Goal: Check status: Check status

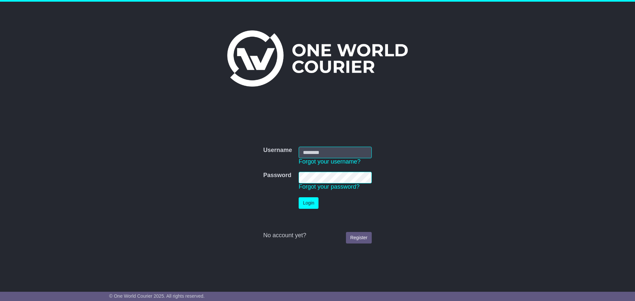
type input "**********"
click at [307, 202] on button "Login" at bounding box center [309, 204] width 20 height 12
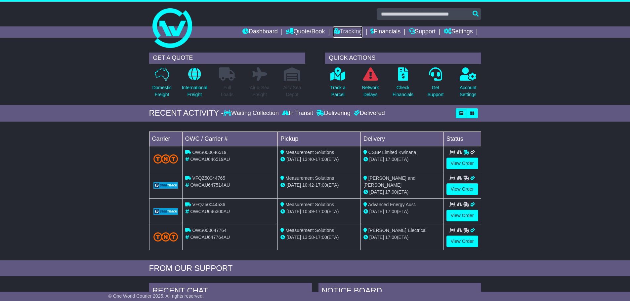
click at [339, 30] on link "Tracking" at bounding box center [347, 31] width 29 height 11
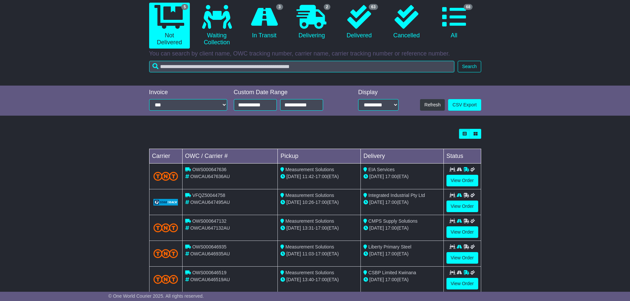
scroll to position [81, 0]
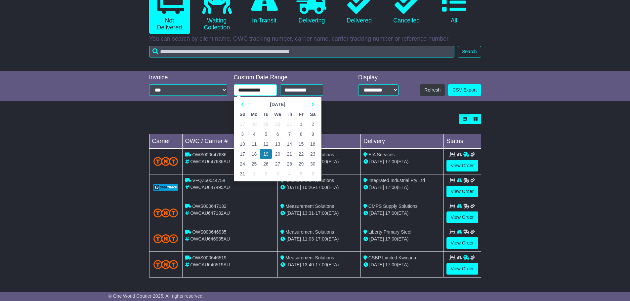
click at [238, 90] on input "**********" at bounding box center [255, 90] width 43 height 12
click at [290, 145] on td "14" at bounding box center [290, 144] width 12 height 10
type input "**********"
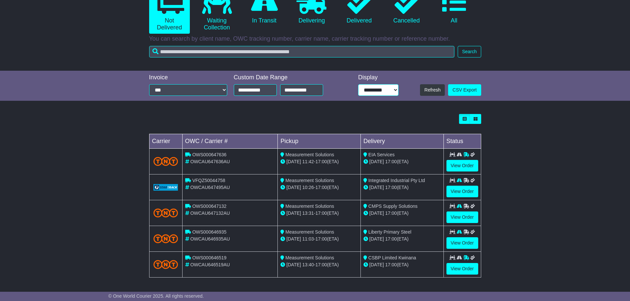
click at [395, 90] on select "**********" at bounding box center [378, 90] width 40 height 12
select select "**"
click at [358, 84] on select "**********" at bounding box center [378, 90] width 40 height 12
click at [535, 234] on div "Loading... No bookings found Carrier OWC / Carrier # Pickup Delivery Status OWS…" at bounding box center [315, 199] width 630 height 177
click at [225, 89] on select "**********" at bounding box center [188, 90] width 78 height 12
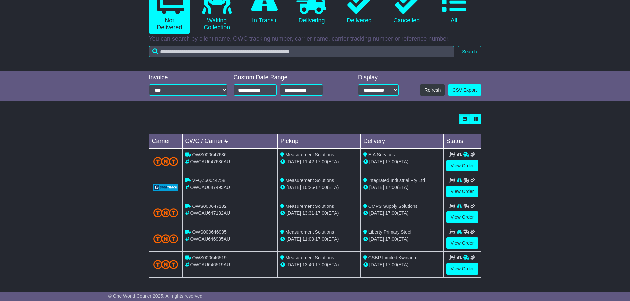
click at [267, 112] on div "Loading... No bookings found Carrier OWC / Carrier # Pickup Delivery Status OWS…" at bounding box center [315, 199] width 339 height 177
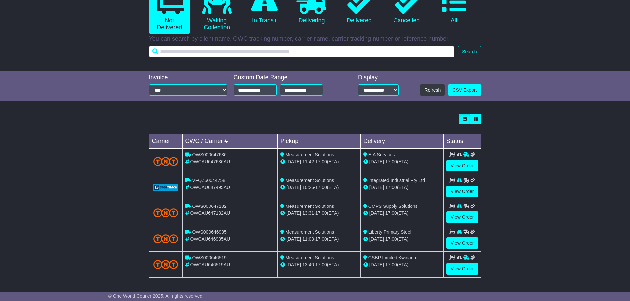
click at [237, 54] on input "text" at bounding box center [302, 52] width 306 height 12
paste input "**********"
type input "**********"
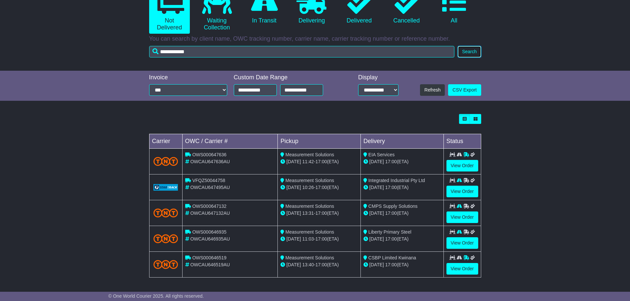
click at [471, 50] on button "Search" at bounding box center [469, 52] width 23 height 12
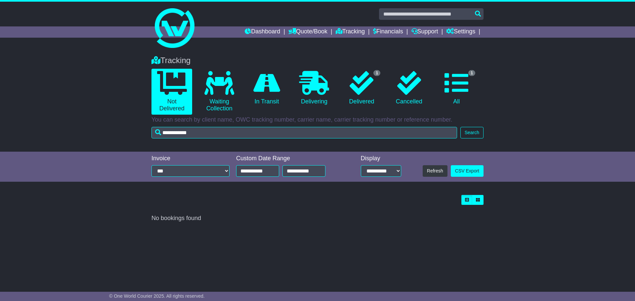
click at [525, 61] on div "Tracking 0 Not Delivered 0 Waiting Collection 0 In Transit 0 Delivering 1" at bounding box center [317, 100] width 635 height 103
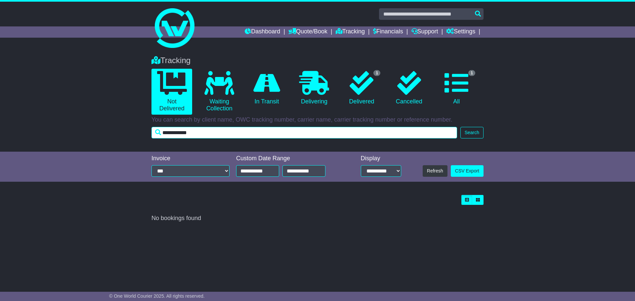
drag, startPoint x: 222, startPoint y: 132, endPoint x: 114, endPoint y: 132, distance: 107.2
click at [114, 132] on div "Tracking 0 Not Delivered 0 Waiting Collection 0 In Transit 0 Delivering 1" at bounding box center [317, 100] width 635 height 103
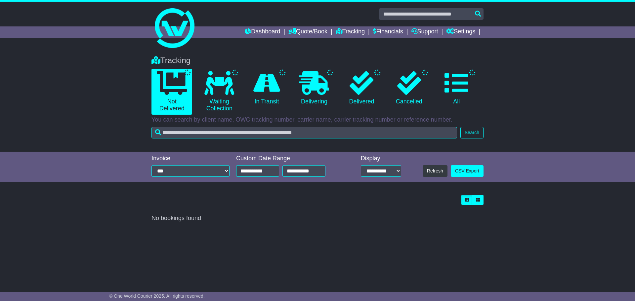
click at [348, 223] on div "Loading... No bookings found Carrier OWC / Carrier # Pickup Delivery Status" at bounding box center [317, 209] width 339 height 34
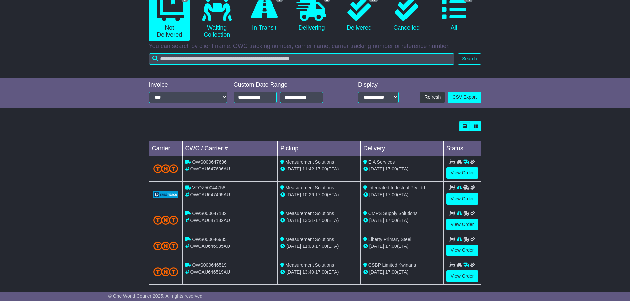
scroll to position [81, 0]
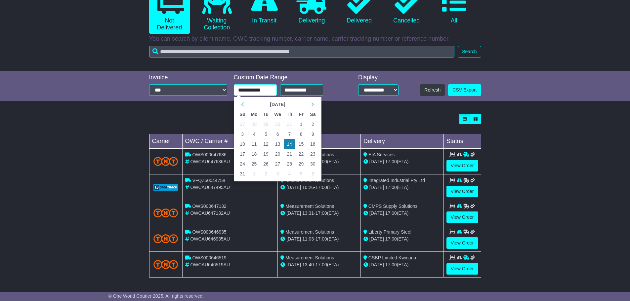
drag, startPoint x: 245, startPoint y: 89, endPoint x: 238, endPoint y: 89, distance: 6.9
click at [238, 89] on input "**********" at bounding box center [255, 90] width 43 height 12
click at [253, 146] on td "11" at bounding box center [254, 144] width 12 height 10
type input "**********"
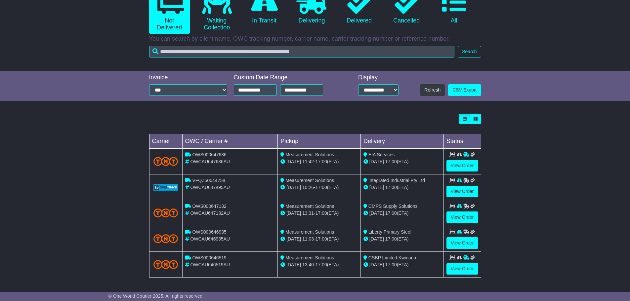
click at [519, 197] on div "Loading... No bookings found Carrier OWC / Carrier # Pickup Delivery Status OWS…" at bounding box center [315, 199] width 630 height 177
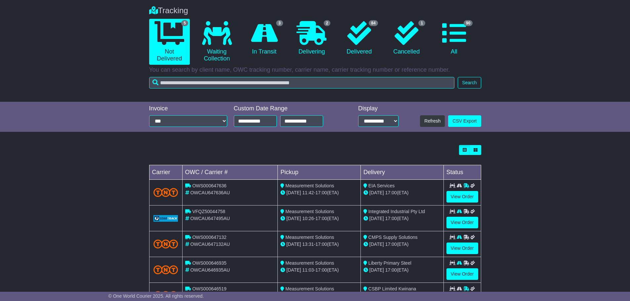
scroll to position [0, 0]
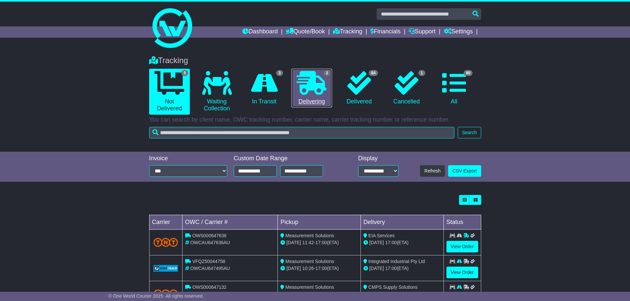
click at [319, 91] on icon at bounding box center [312, 83] width 30 height 24
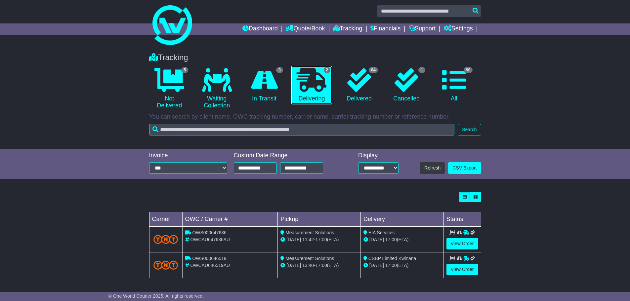
scroll to position [4, 0]
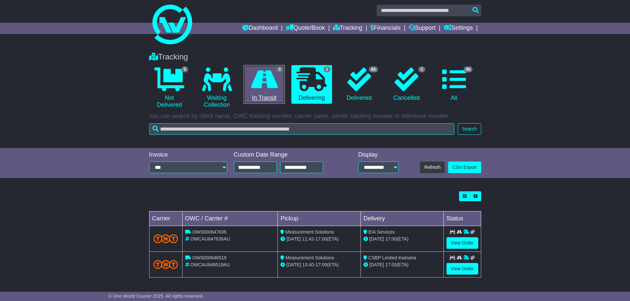
click at [267, 87] on icon at bounding box center [264, 79] width 27 height 24
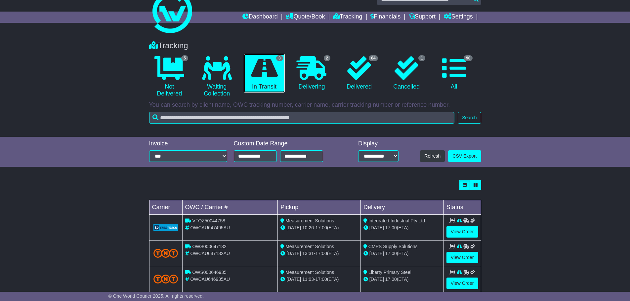
scroll to position [29, 0]
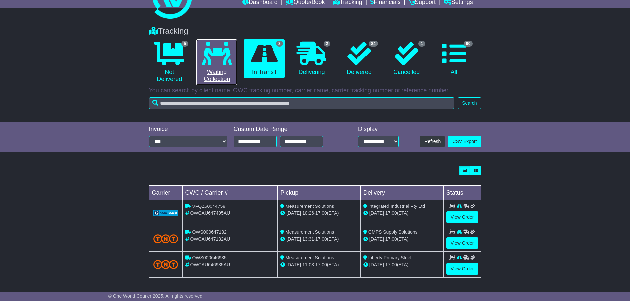
click at [223, 66] on link "0 Waiting Collection" at bounding box center [217, 62] width 41 height 46
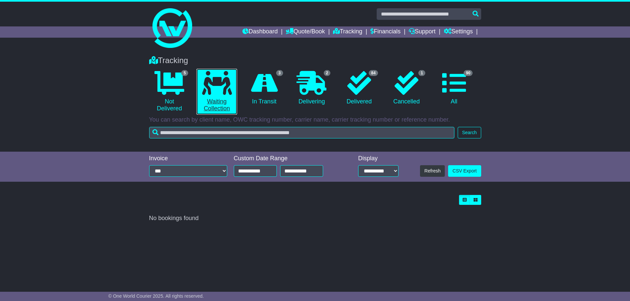
scroll to position [0, 0]
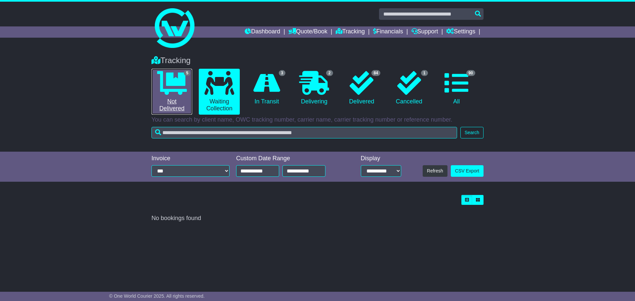
click at [179, 93] on icon at bounding box center [172, 83] width 30 height 24
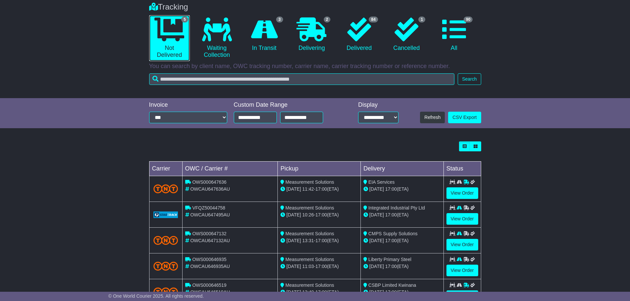
scroll to position [15, 0]
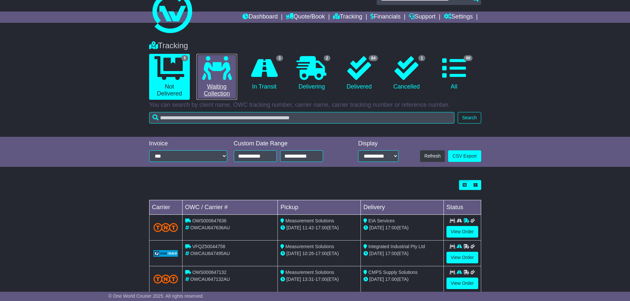
click at [226, 85] on link "0 Waiting Collection" at bounding box center [217, 77] width 41 height 46
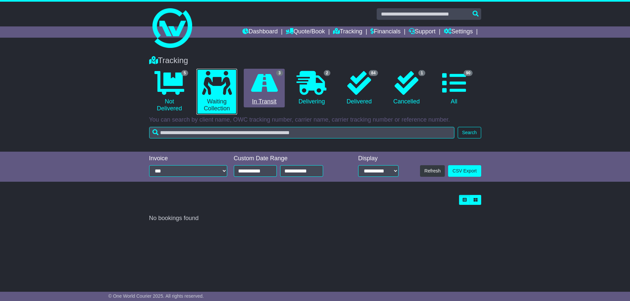
scroll to position [0, 0]
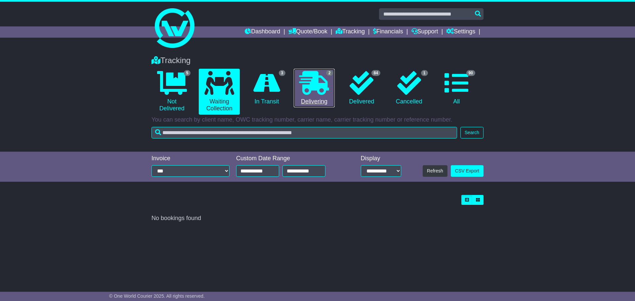
click at [317, 88] on icon at bounding box center [314, 83] width 30 height 24
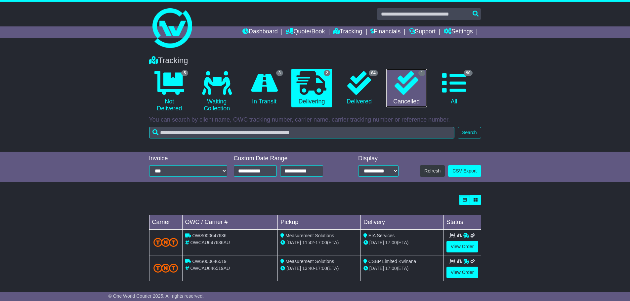
click at [401, 95] on link "1 Cancelled" at bounding box center [406, 88] width 41 height 39
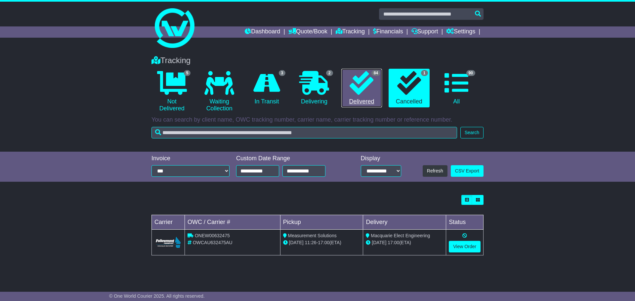
click at [360, 88] on icon at bounding box center [362, 83] width 24 height 24
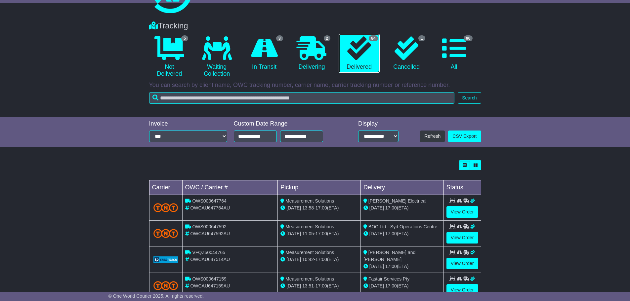
scroll to position [33, 0]
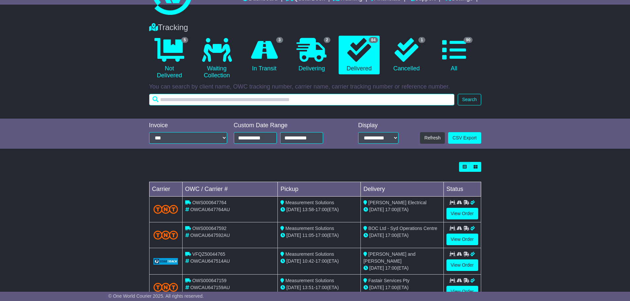
click at [210, 98] on input "text" at bounding box center [302, 100] width 306 height 12
type input "*****"
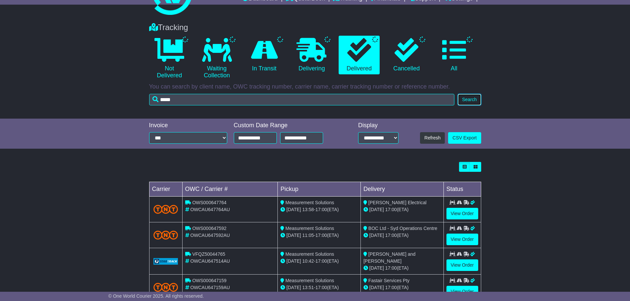
click at [472, 97] on button "Search" at bounding box center [469, 100] width 23 height 12
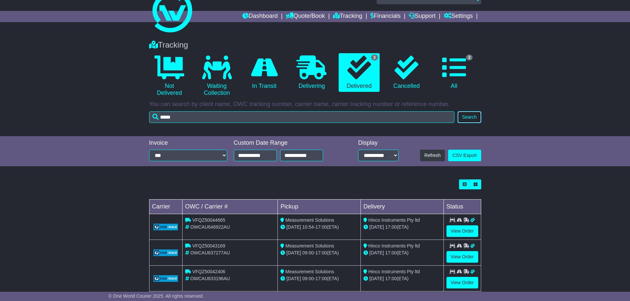
scroll to position [29, 0]
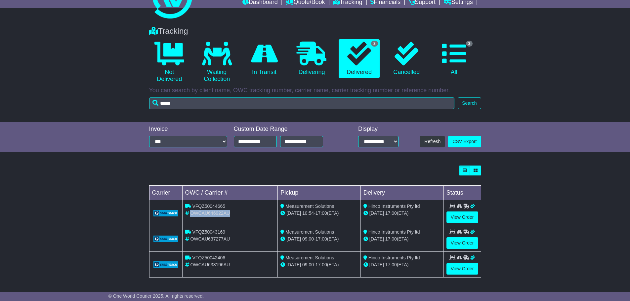
drag, startPoint x: 230, startPoint y: 214, endPoint x: 190, endPoint y: 214, distance: 39.7
click at [190, 214] on span "OWCAU646922AU" at bounding box center [210, 213] width 40 height 5
copy span "OWCAU646922AU"
click at [576, 212] on div "Loading... No bookings found Carrier OWC / Carrier # Pickup Delivery Status VFQ…" at bounding box center [315, 225] width 630 height 126
click at [460, 219] on link "View Order" at bounding box center [463, 218] width 32 height 12
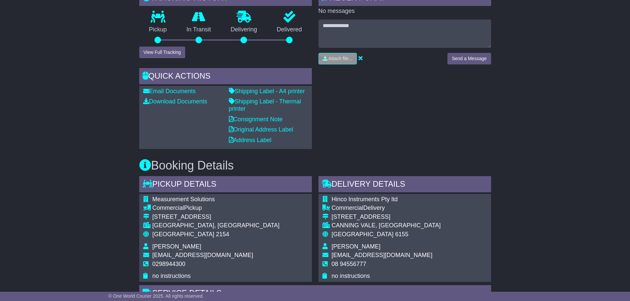
scroll to position [138, 0]
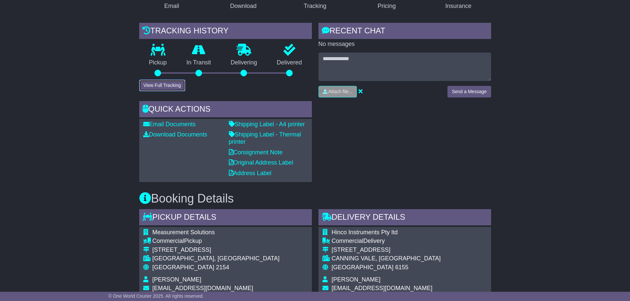
click at [163, 85] on button "View Full Tracking" at bounding box center [162, 86] width 46 height 12
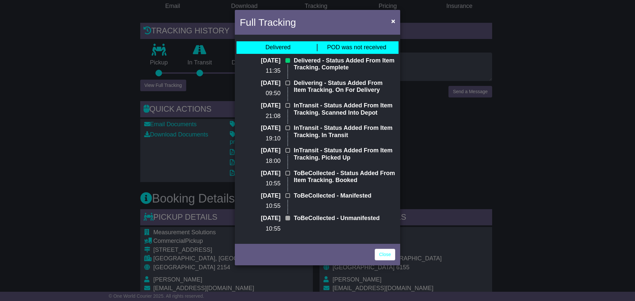
click at [358, 49] on span "POD was not received" at bounding box center [356, 47] width 59 height 7
click at [393, 21] on span "×" at bounding box center [393, 21] width 4 height 8
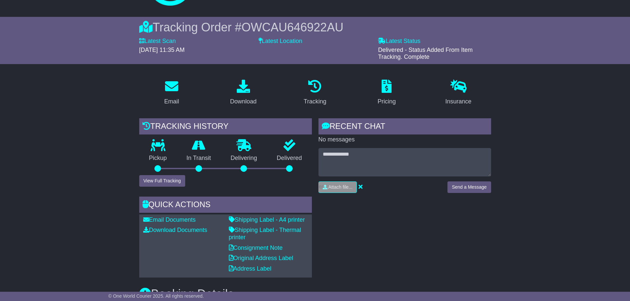
scroll to position [39, 0]
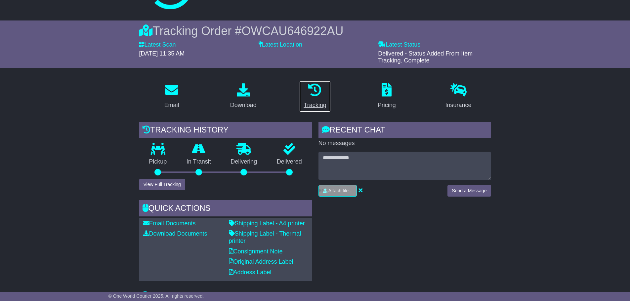
click at [316, 104] on div "Tracking" at bounding box center [315, 105] width 22 height 9
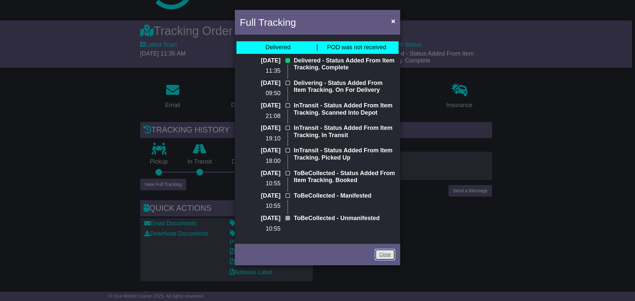
click at [389, 254] on link "Close" at bounding box center [385, 255] width 21 height 12
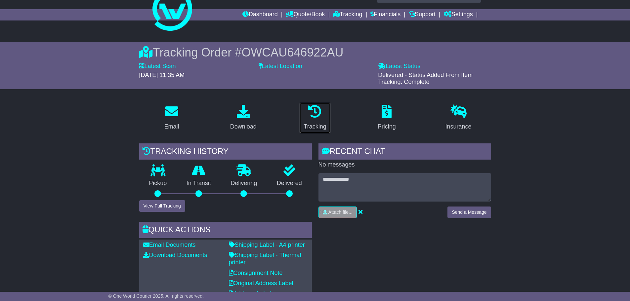
scroll to position [33, 0]
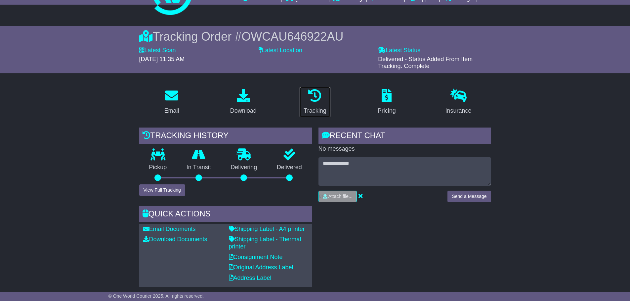
click at [314, 98] on icon at bounding box center [314, 95] width 13 height 13
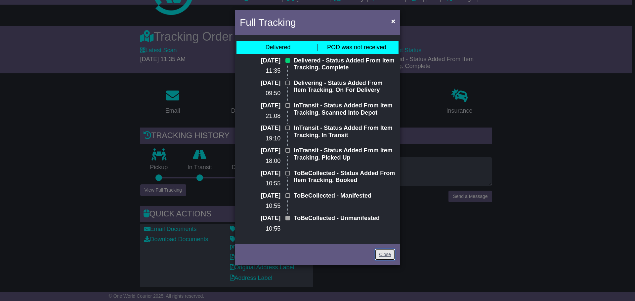
drag, startPoint x: 384, startPoint y: 257, endPoint x: 305, endPoint y: 210, distance: 92.1
click at [384, 256] on link "Close" at bounding box center [385, 255] width 21 height 12
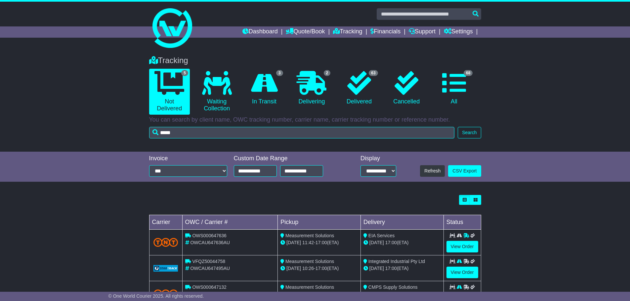
select select "**"
click at [355, 87] on icon at bounding box center [359, 83] width 24 height 24
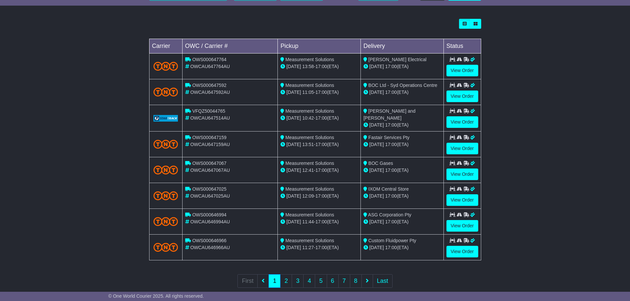
scroll to position [188, 0]
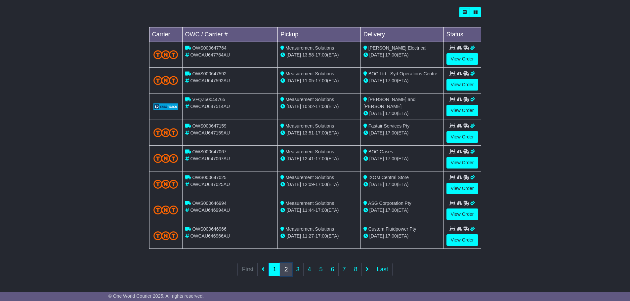
click at [285, 268] on link "2" at bounding box center [286, 270] width 12 height 14
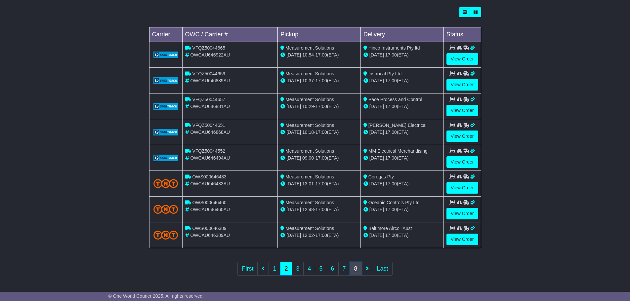
click at [351, 270] on link "8" at bounding box center [356, 269] width 12 height 14
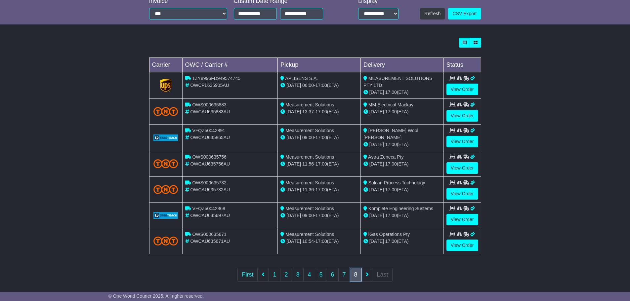
scroll to position [163, 0]
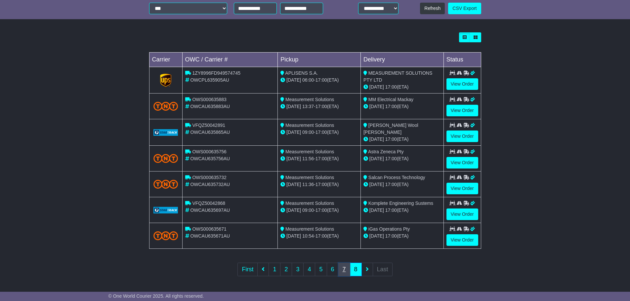
click at [346, 271] on link "7" at bounding box center [344, 270] width 12 height 14
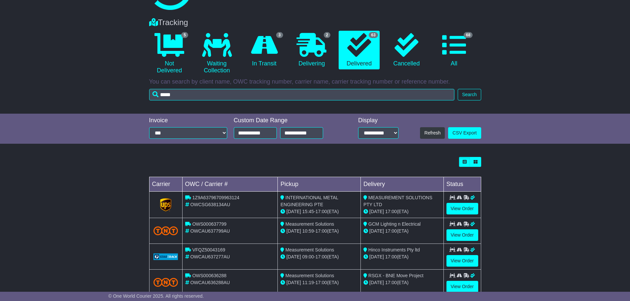
scroll to position [132, 0]
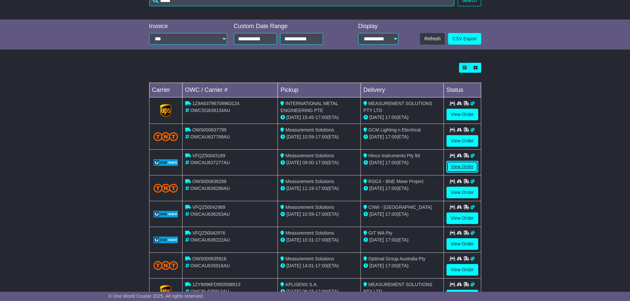
click at [458, 166] on link "View Order" at bounding box center [463, 167] width 32 height 12
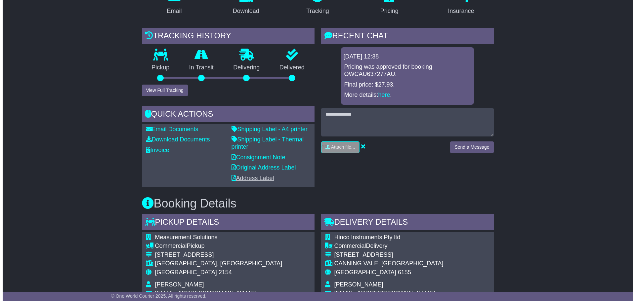
scroll to position [165, 0]
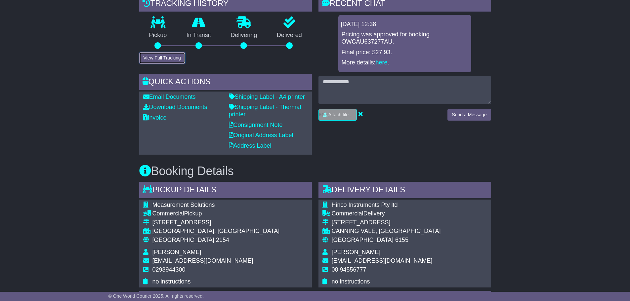
click at [155, 57] on button "View Full Tracking" at bounding box center [162, 58] width 46 height 12
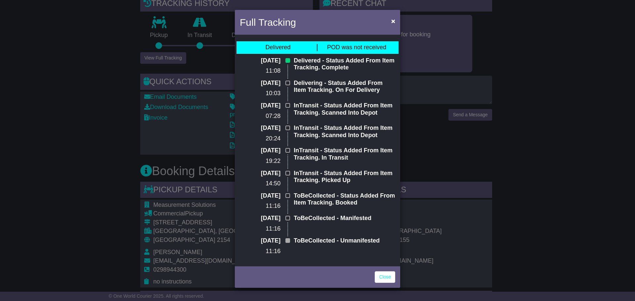
click at [372, 44] on span "POD was not received" at bounding box center [356, 47] width 59 height 7
